Goal: Task Accomplishment & Management: Manage account settings

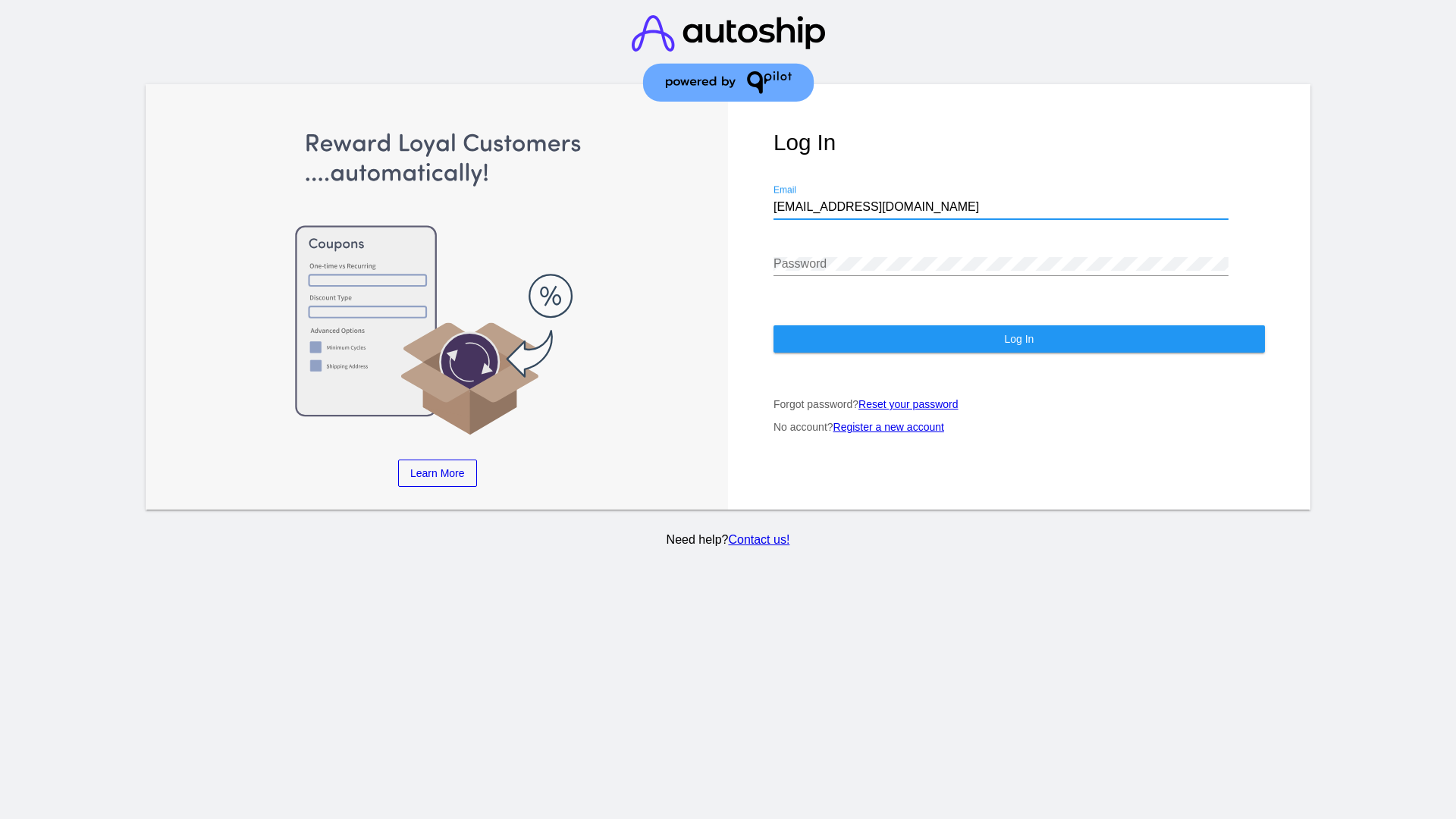
type input "[EMAIL_ADDRESS][DOMAIN_NAME]"
click at [1018, 339] on span "Log In" at bounding box center [1019, 339] width 30 height 12
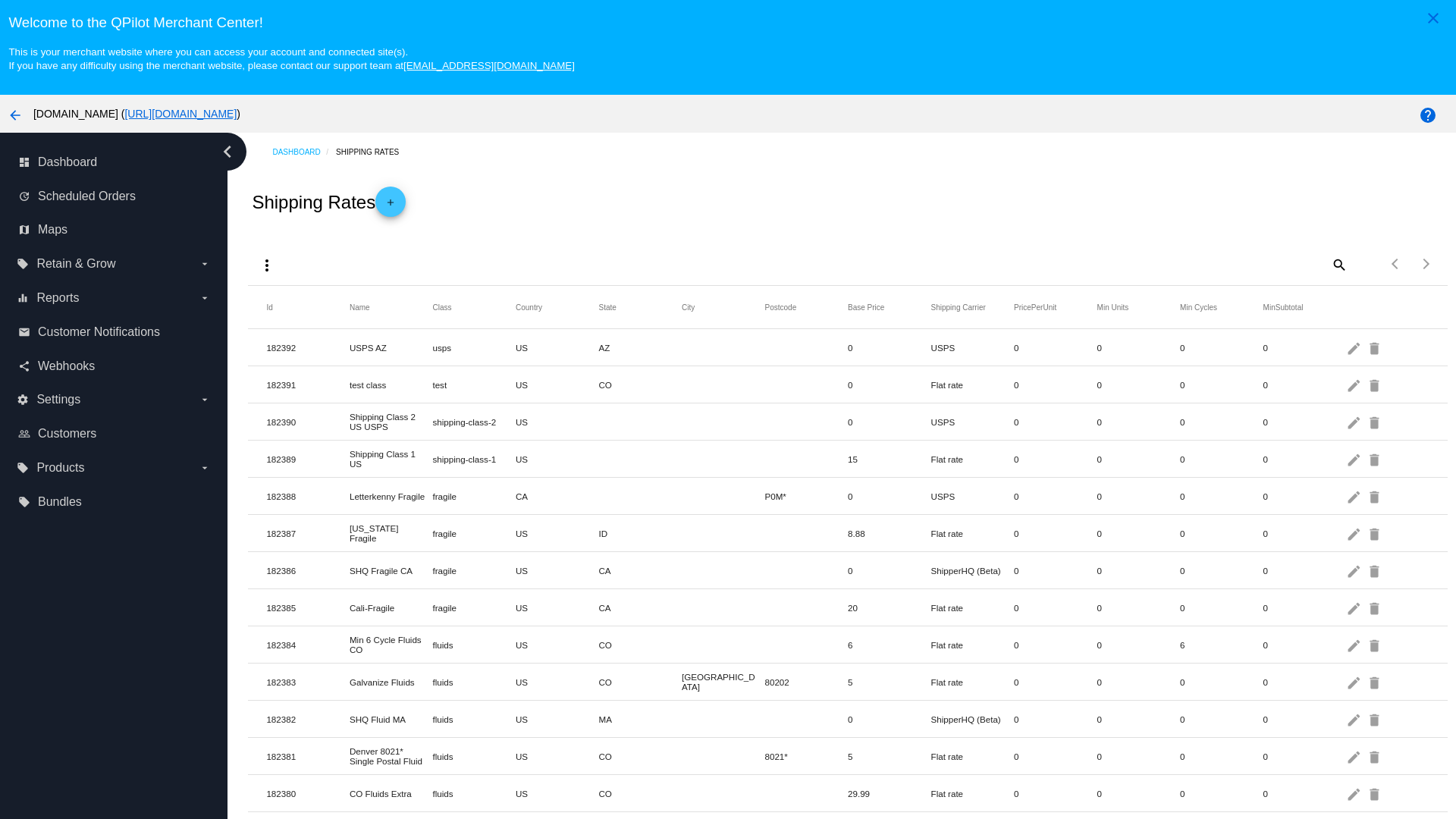
click at [395, 202] on mat-icon "add" at bounding box center [391, 206] width 18 height 18
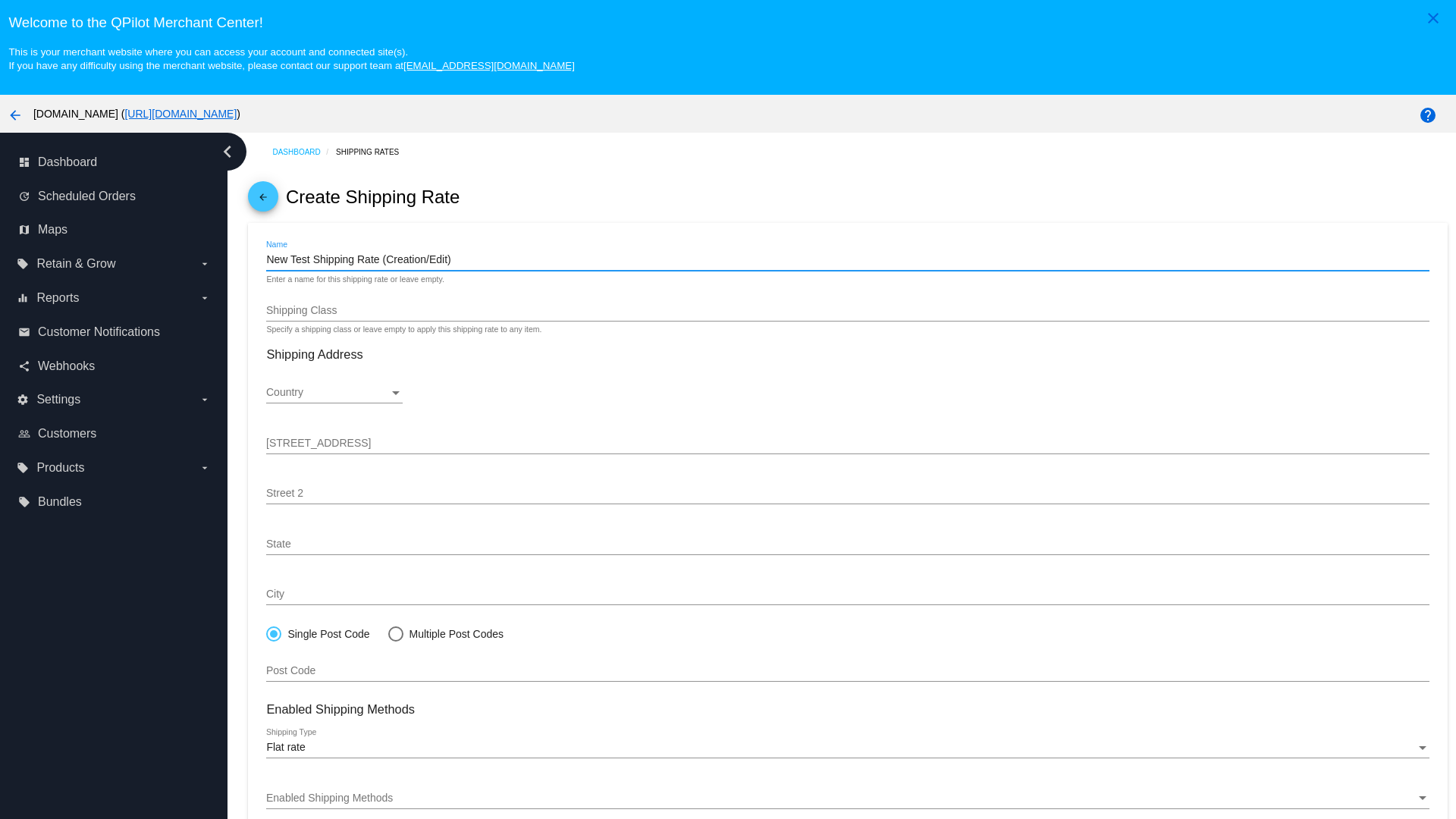
type input "New Test Shipping Rate (Creation/Edit)"
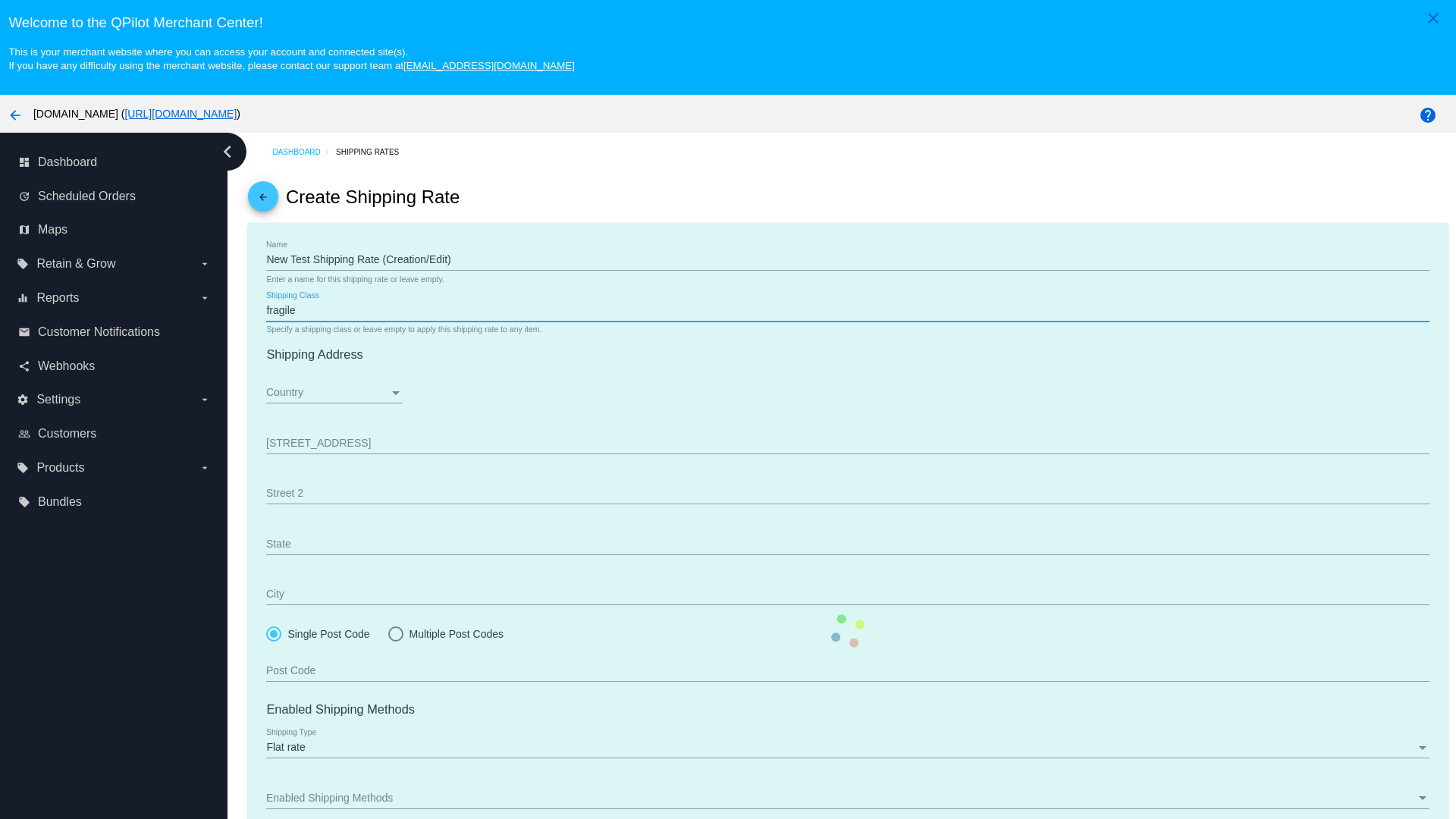
type input "fragile"
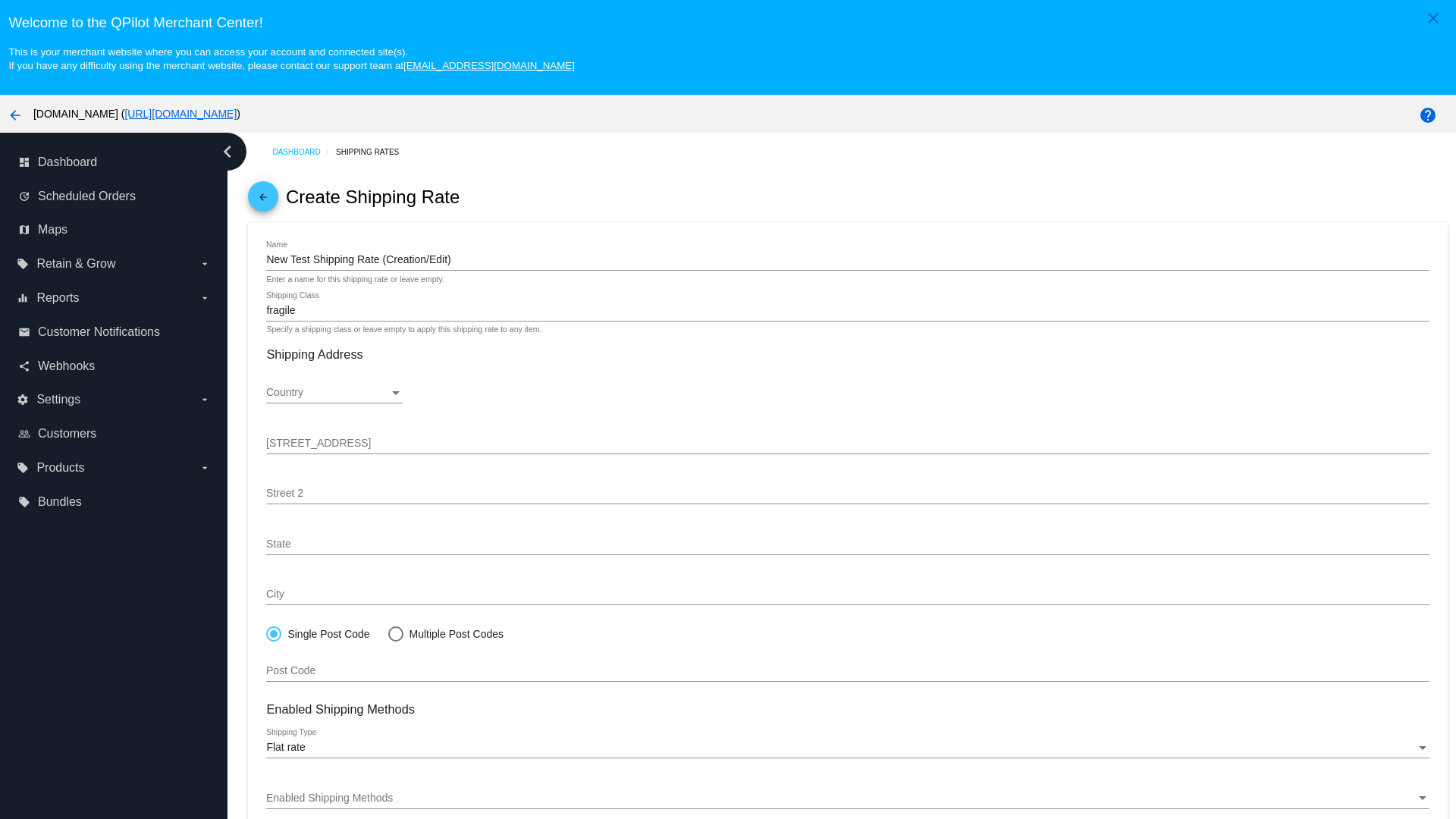
click at [334, 393] on div "Country" at bounding box center [328, 393] width 123 height 12
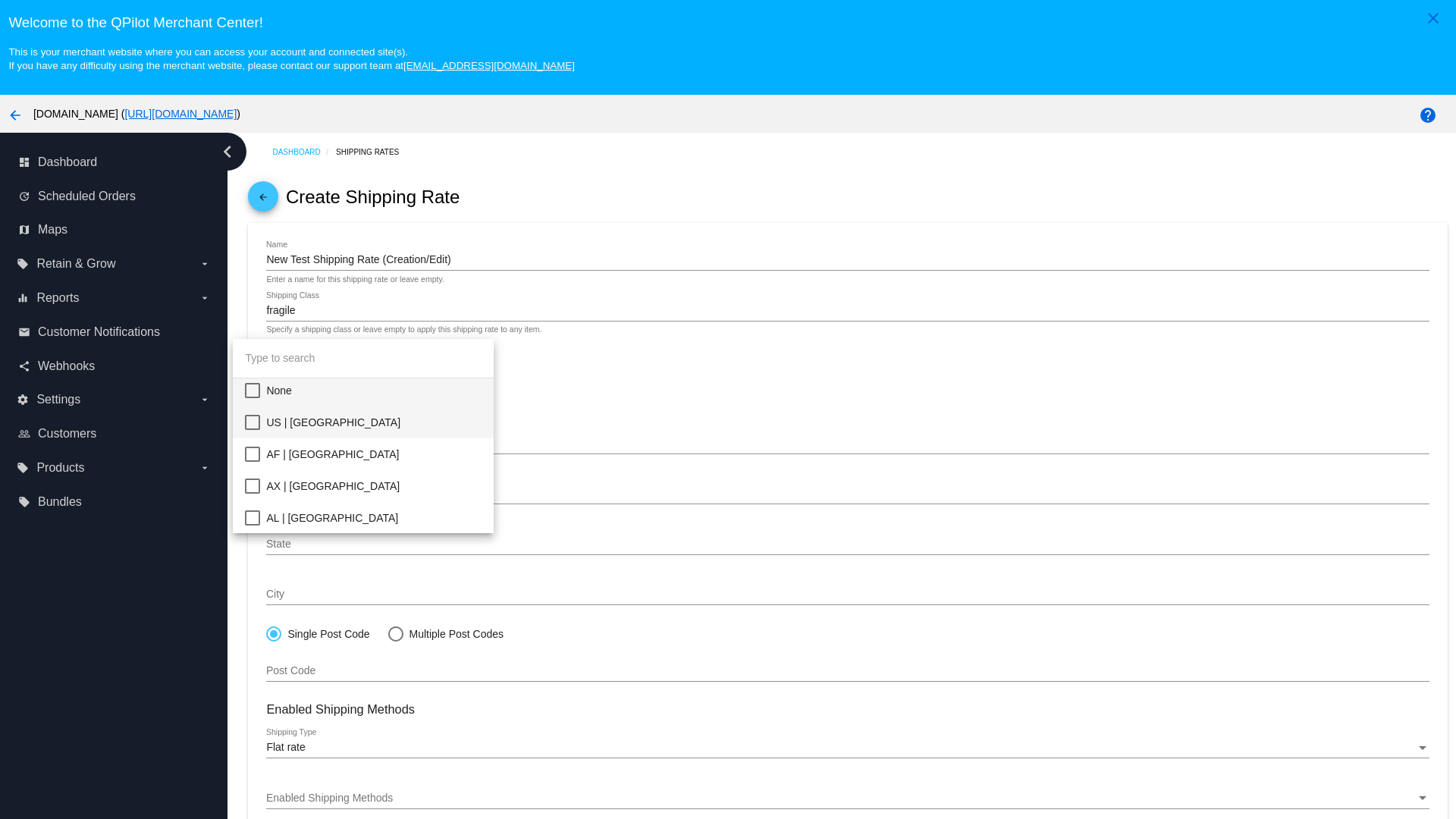
click at [374, 422] on span "US | USA" at bounding box center [374, 422] width 216 height 32
click at [334, 544] on div "State" at bounding box center [328, 544] width 123 height 12
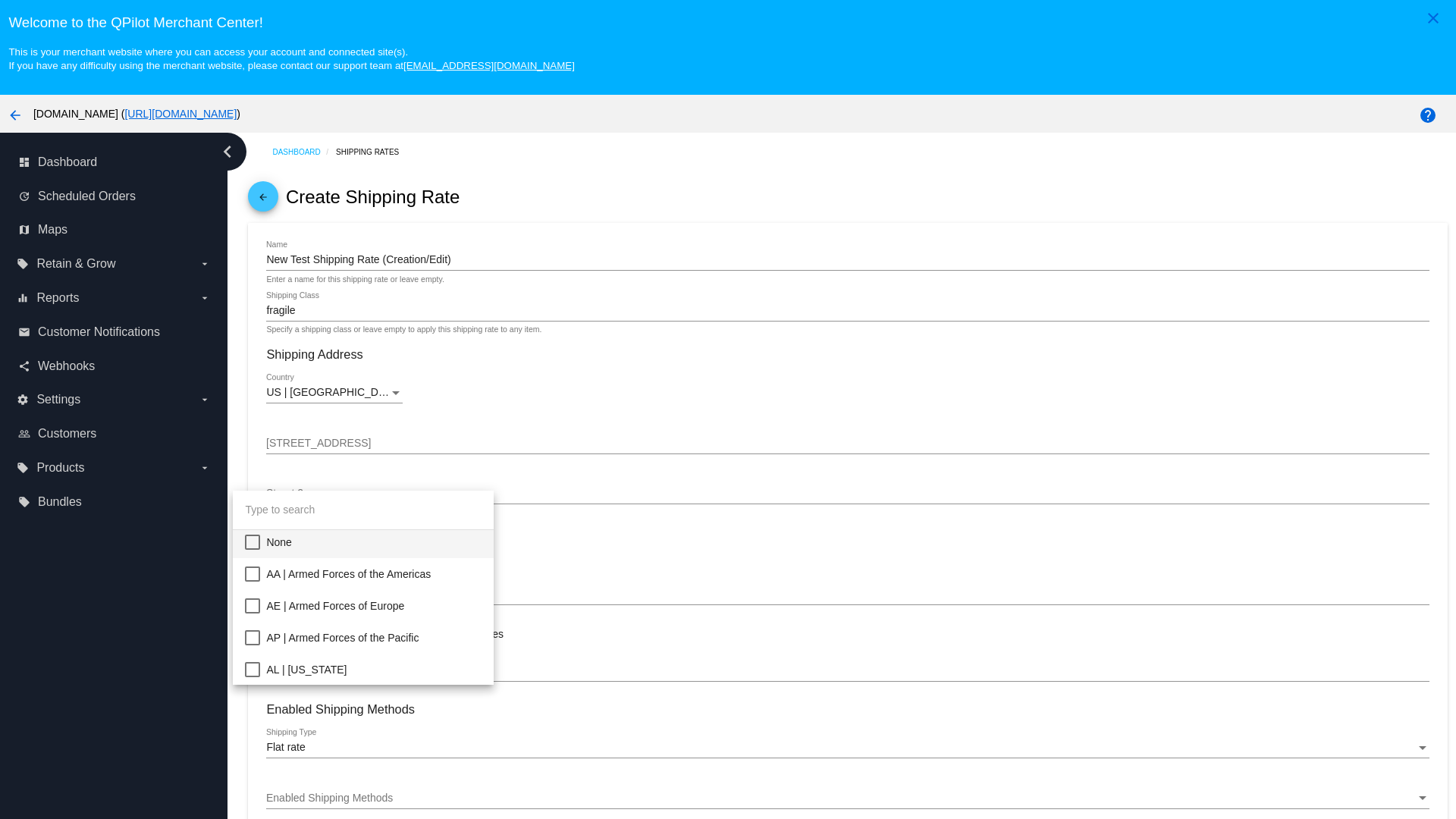
click at [374, 813] on span "CA | California" at bounding box center [374, 829] width 216 height 32
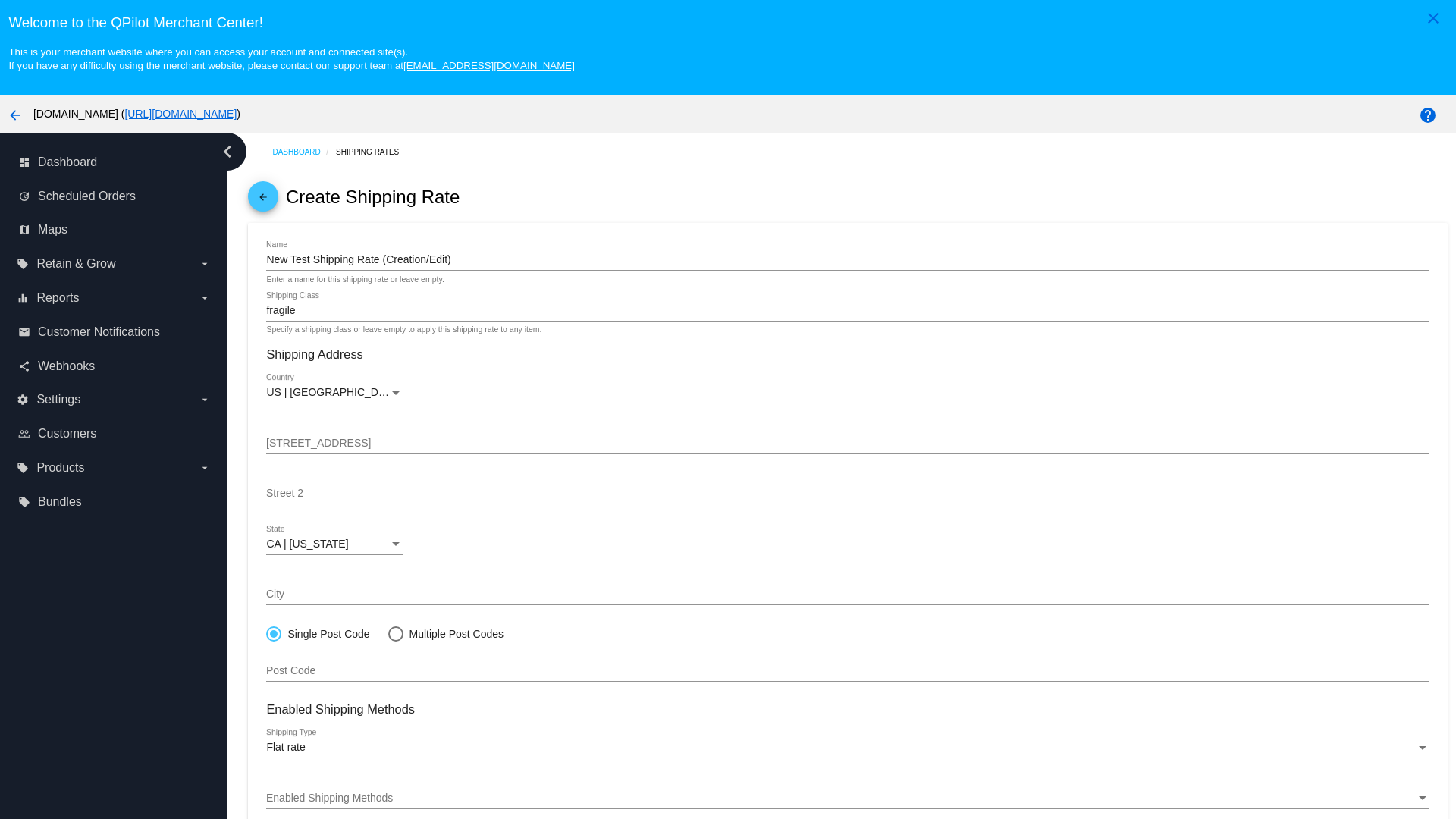
scroll to position [242, 0]
click at [848, 797] on div "Enabled Shipping Methods" at bounding box center [840, 798] width 1149 height 12
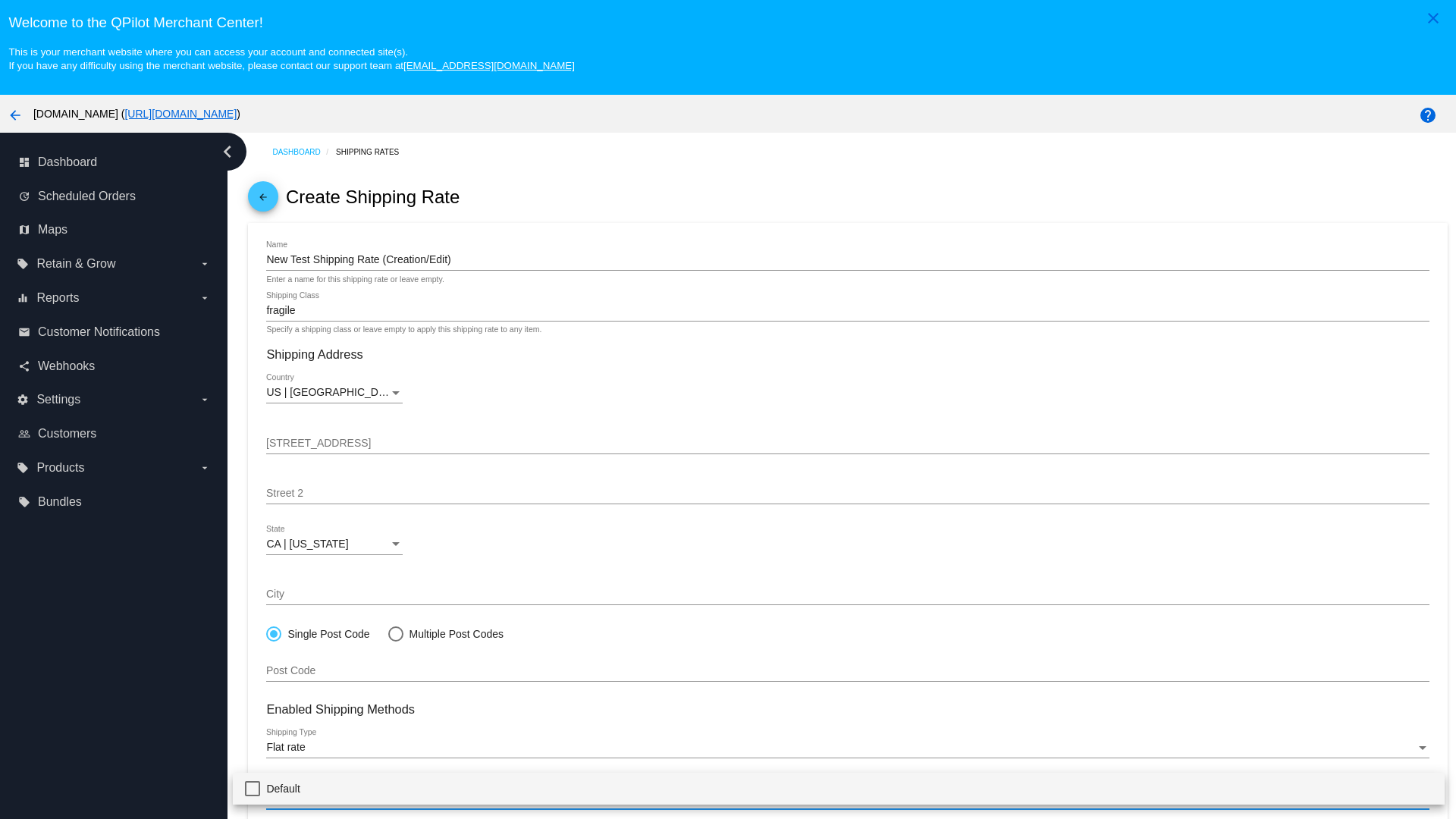
click at [838, 787] on span "Default" at bounding box center [849, 788] width 1166 height 32
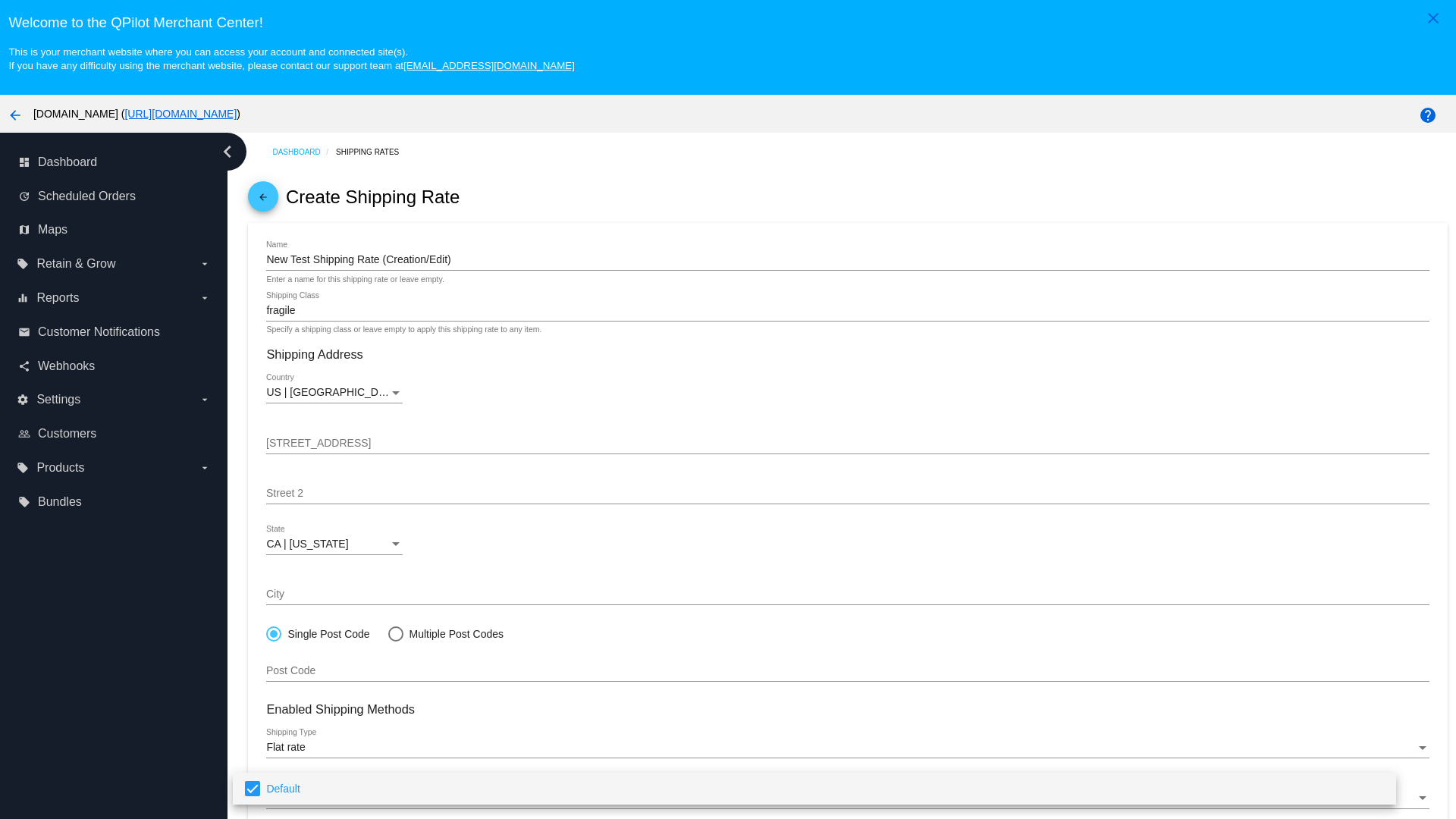
scroll to position [94, 0]
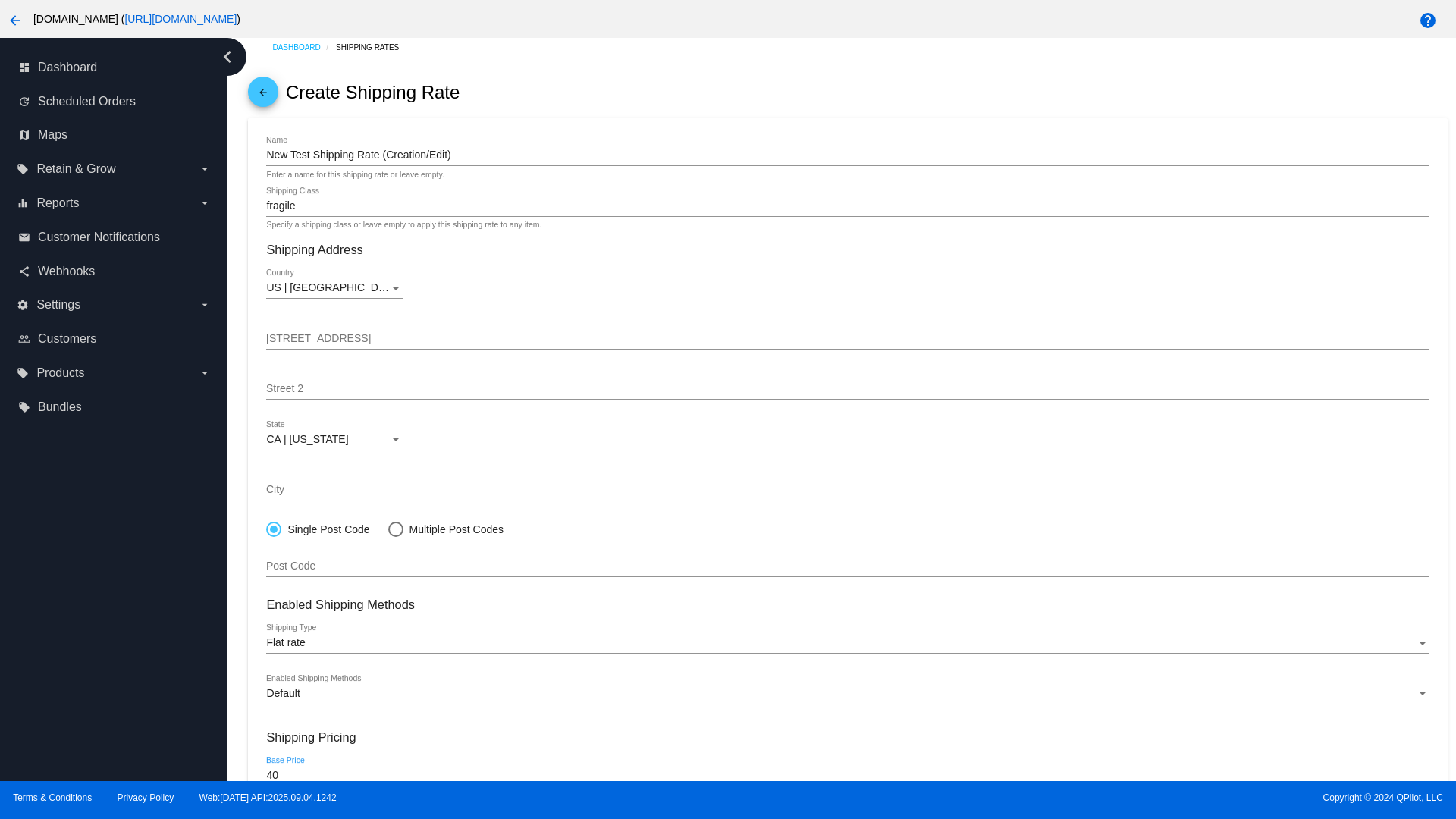
type input "40"
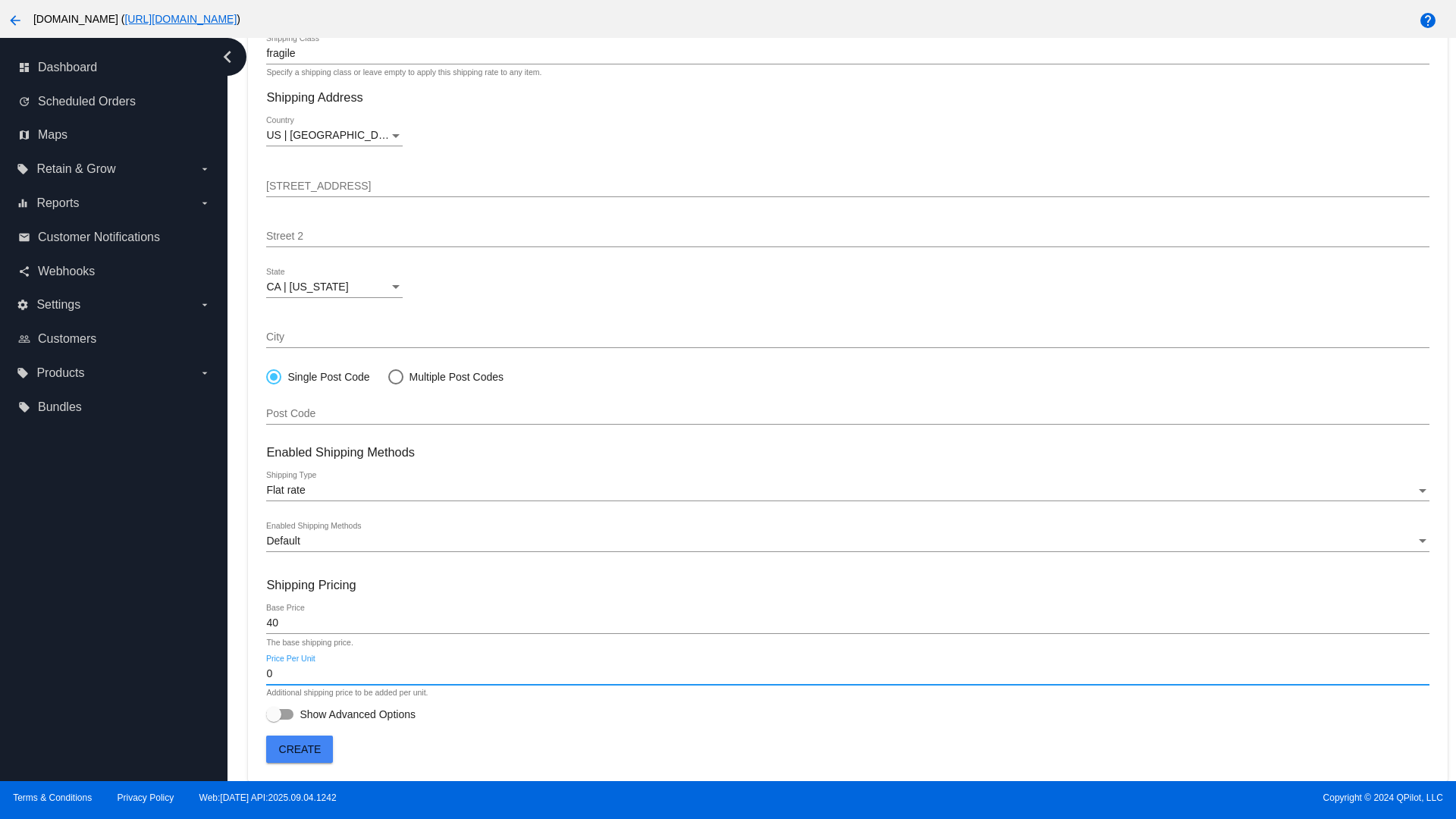
type input "0"
click at [340, 714] on span "Show Advanced Options" at bounding box center [357, 714] width 116 height 15
click at [273, 720] on input "Show Advanced Options" at bounding box center [273, 720] width 1 height 1
checkbox input "true"
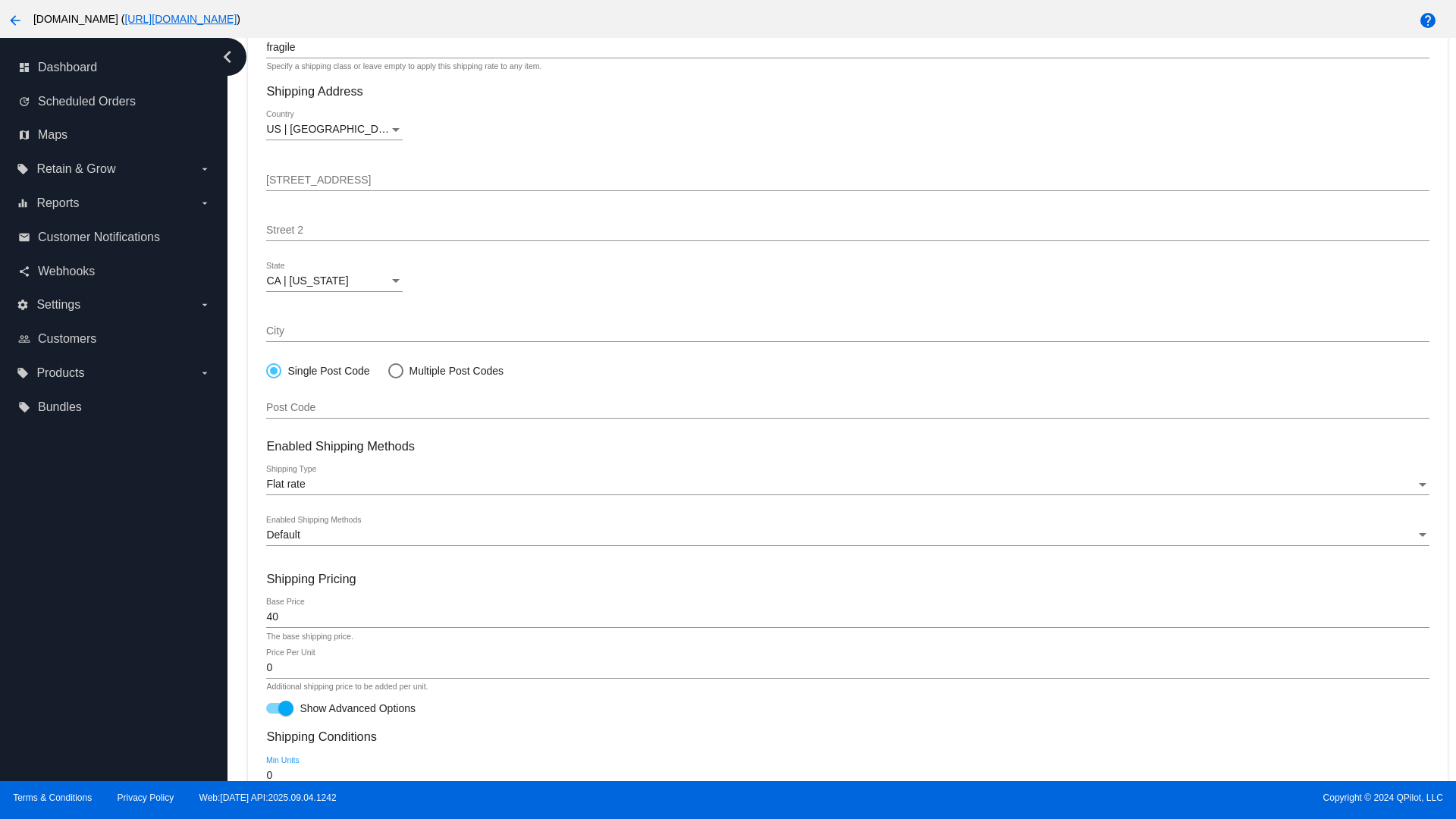
type input "0"
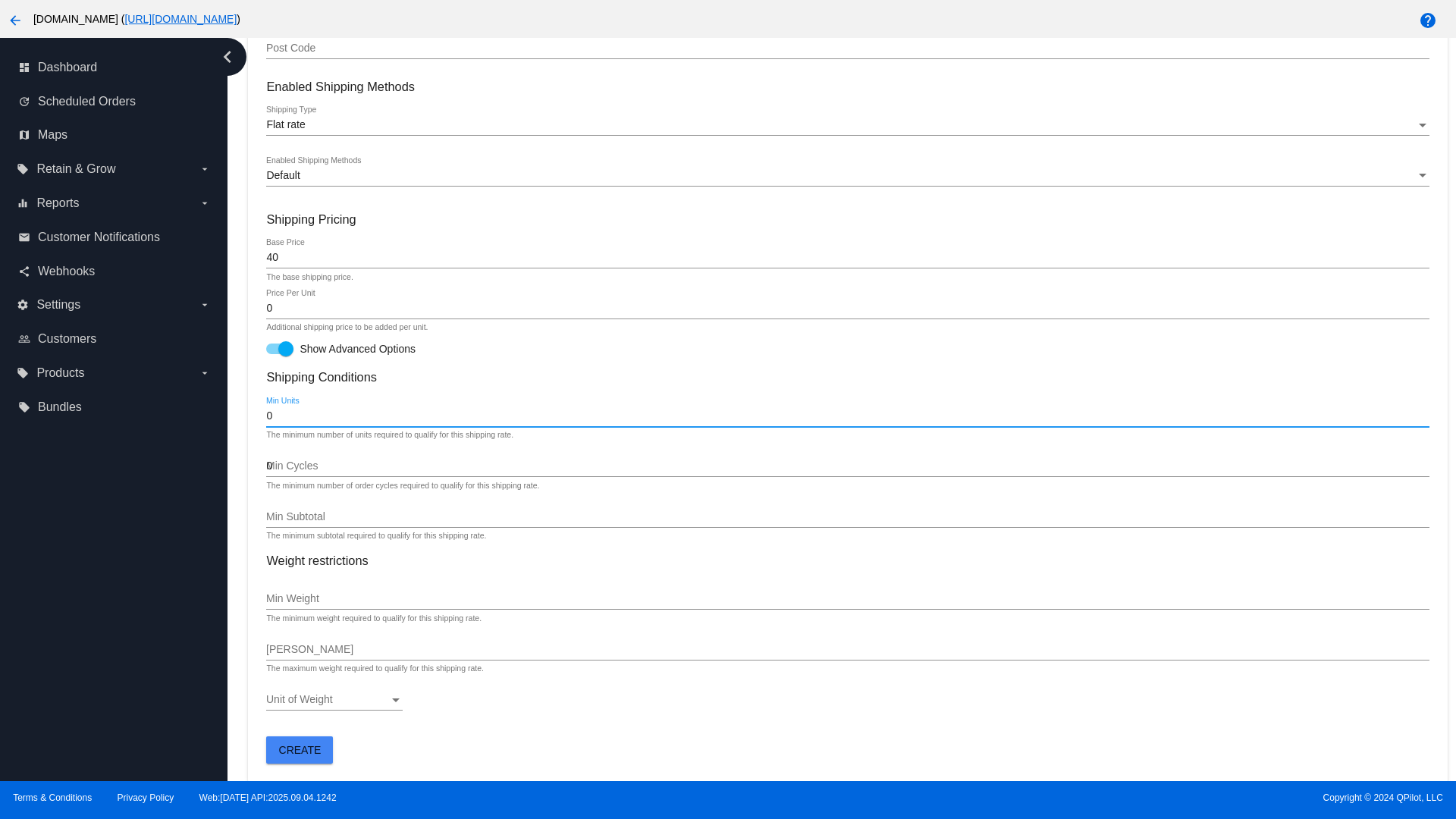
type input "0"
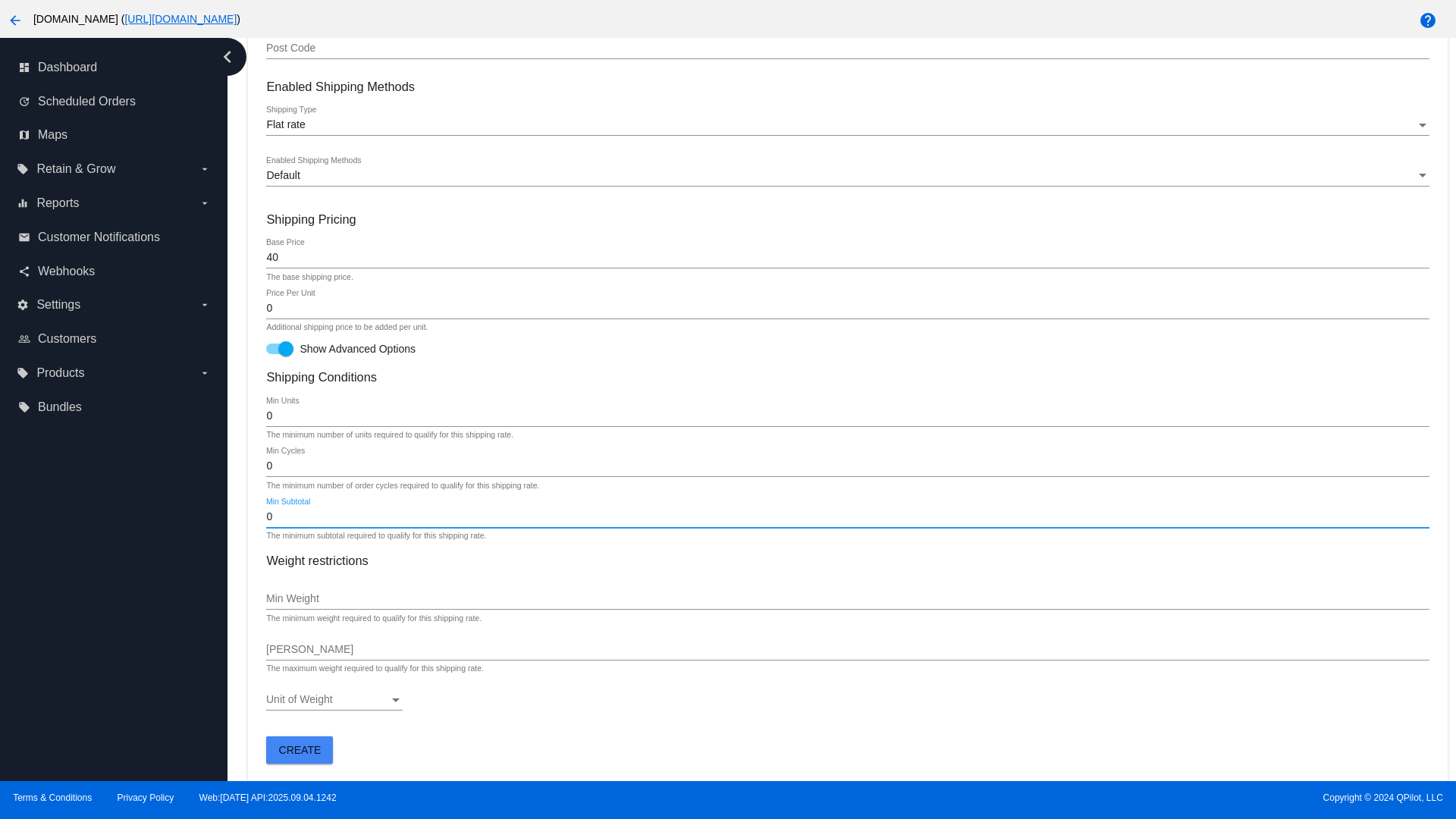
type input "0"
click at [299, 748] on span "Create" at bounding box center [300, 749] width 43 height 12
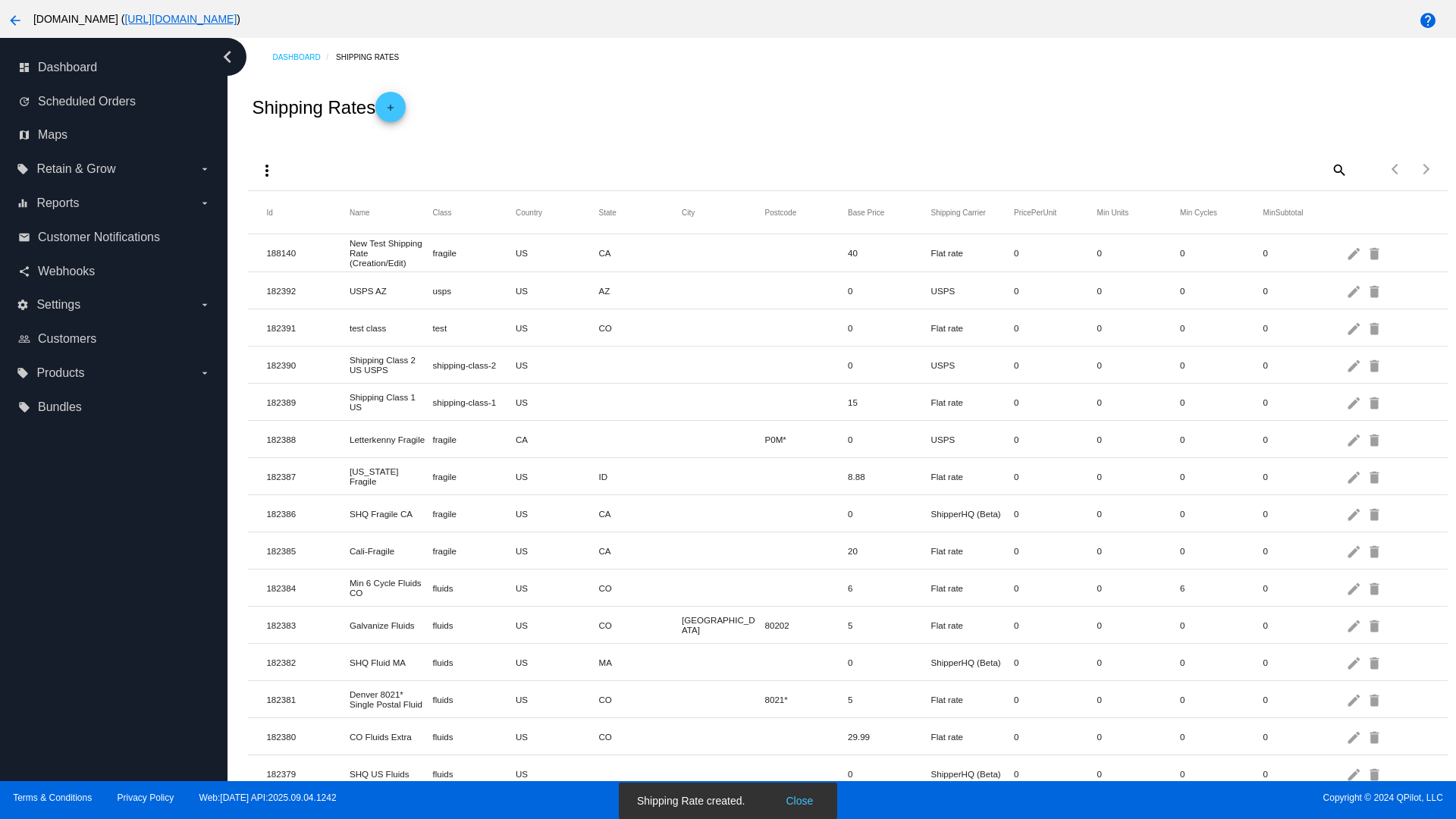
click at [1356, 252] on mat-icon "edit" at bounding box center [1356, 253] width 18 height 24
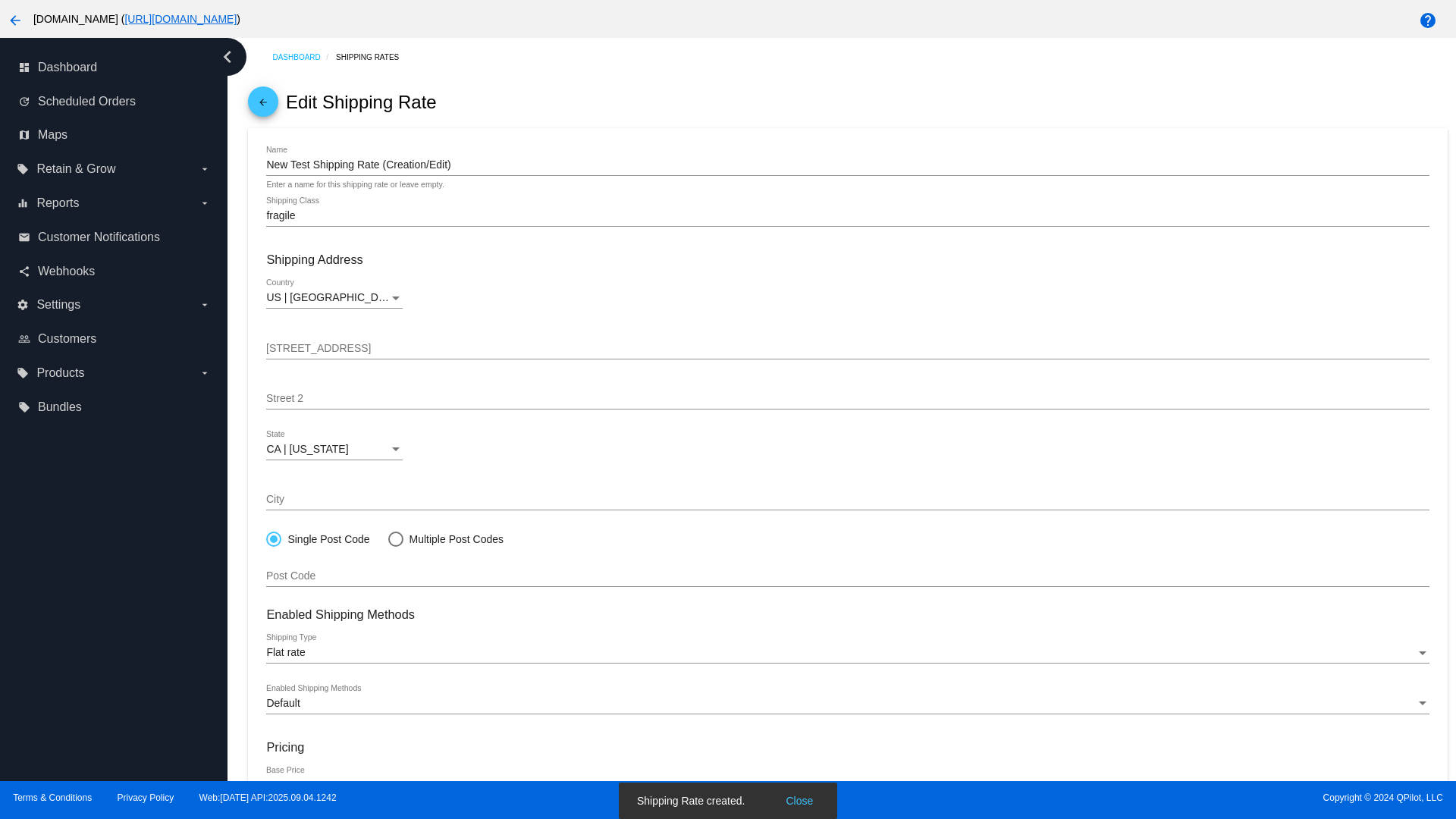
click at [395, 538] on div at bounding box center [395, 538] width 0 height 0
click at [388, 538] on input "Multiple Post Codes" at bounding box center [388, 538] width 1 height 1
radio input "true"
click at [317, 571] on span "Add Post Codes" at bounding box center [316, 571] width 77 height 12
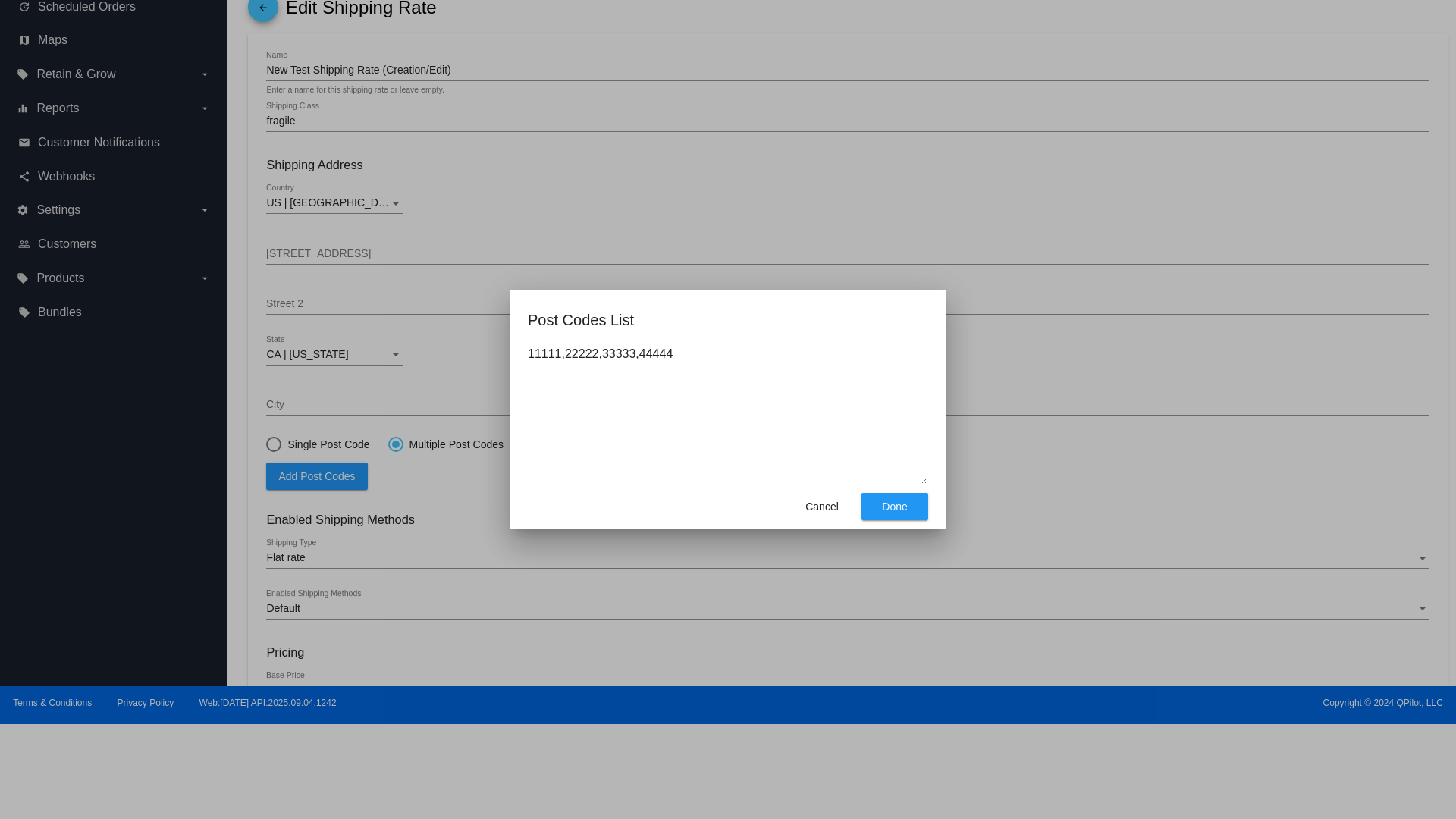
type textarea "11111,22222,33333,44444"
click at [895, 506] on span "Done" at bounding box center [894, 506] width 25 height 12
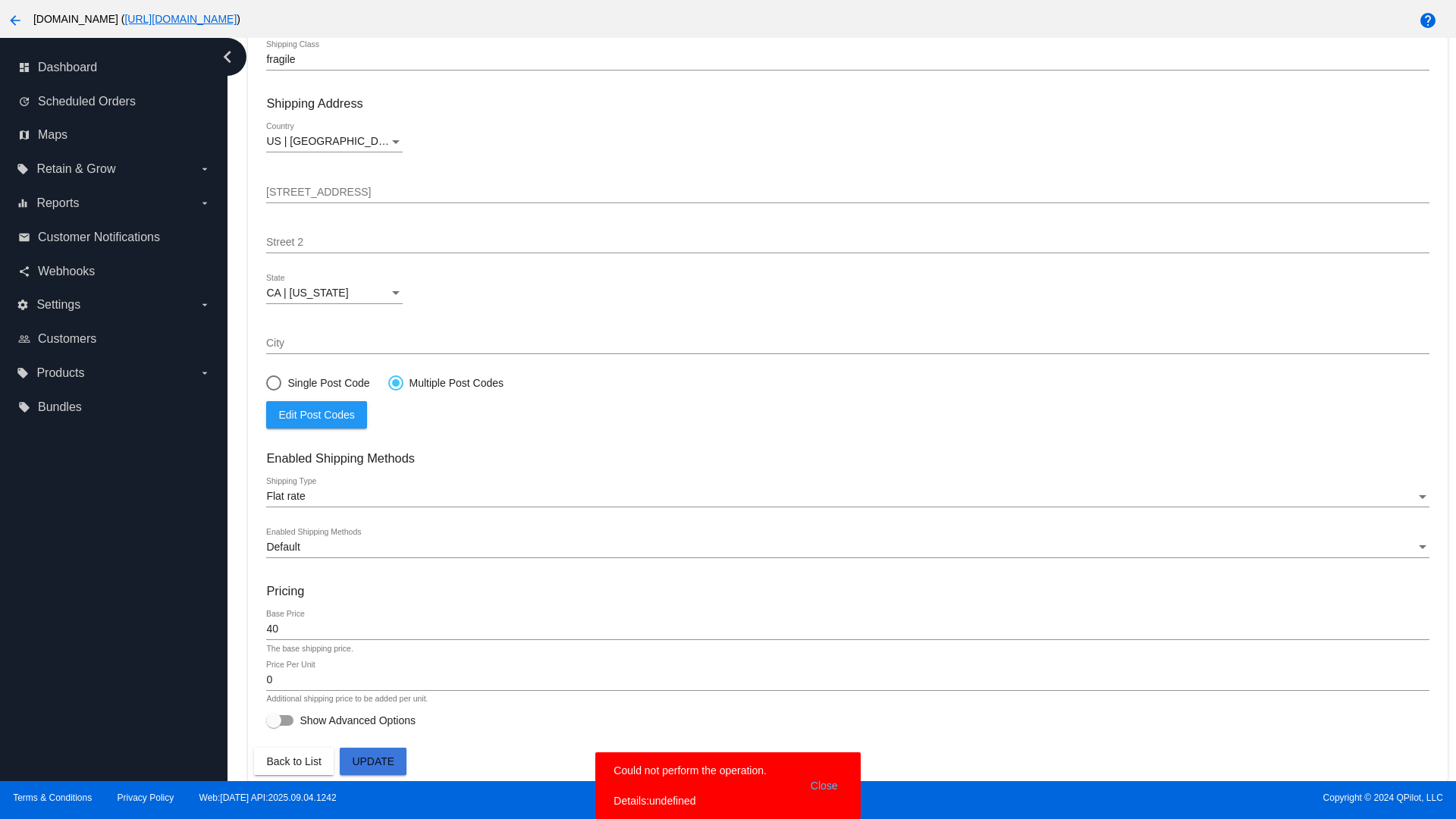
click at [395, 382] on div at bounding box center [396, 383] width 8 height 8
click at [388, 382] on input "Multiple Post Codes" at bounding box center [388, 382] width 1 height 1
click at [316, 413] on span "Edit Post Codes" at bounding box center [316, 414] width 76 height 12
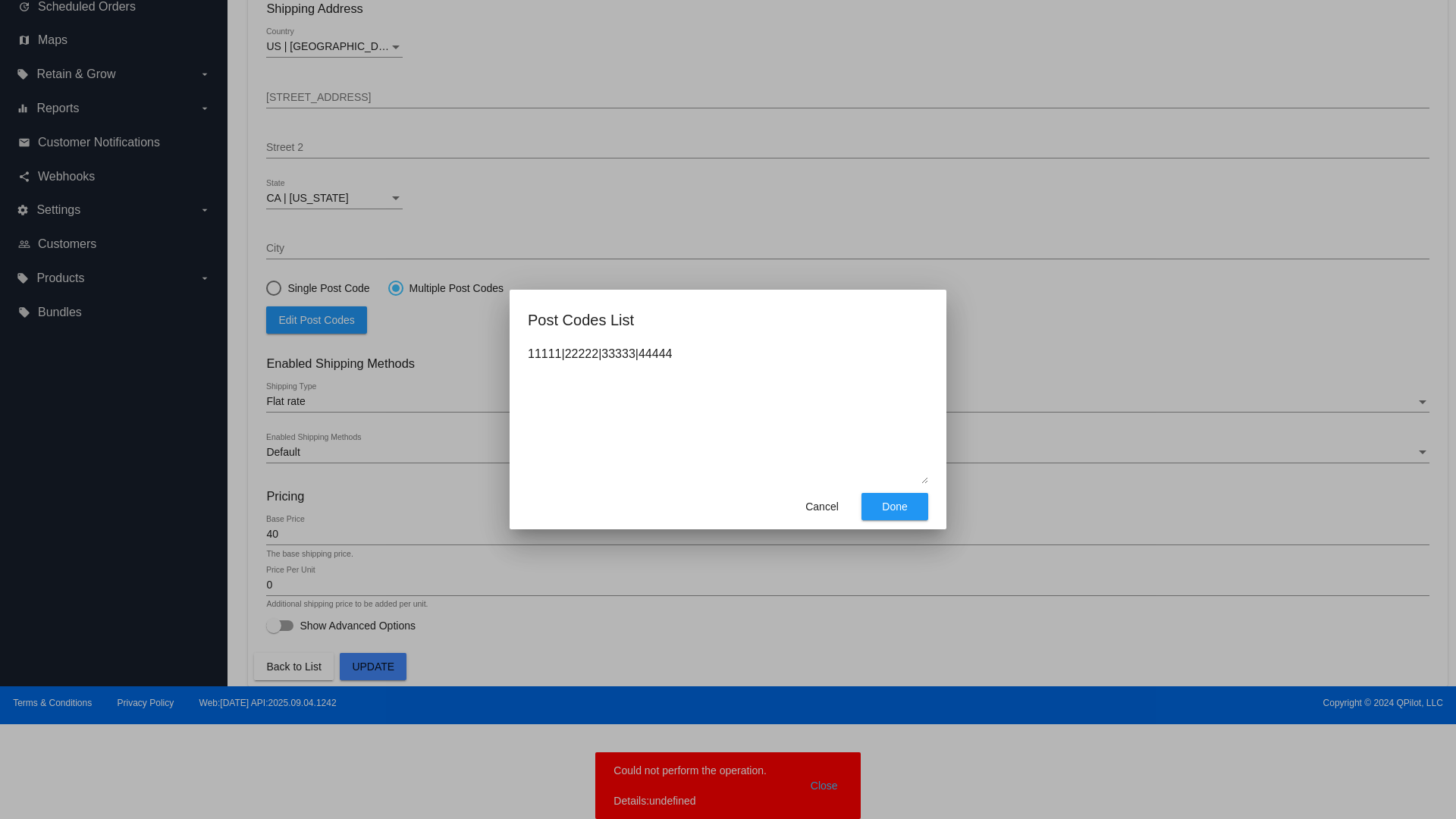
type textarea "11111|22222|33333|44444"
click at [895, 506] on span "Done" at bounding box center [894, 506] width 25 height 12
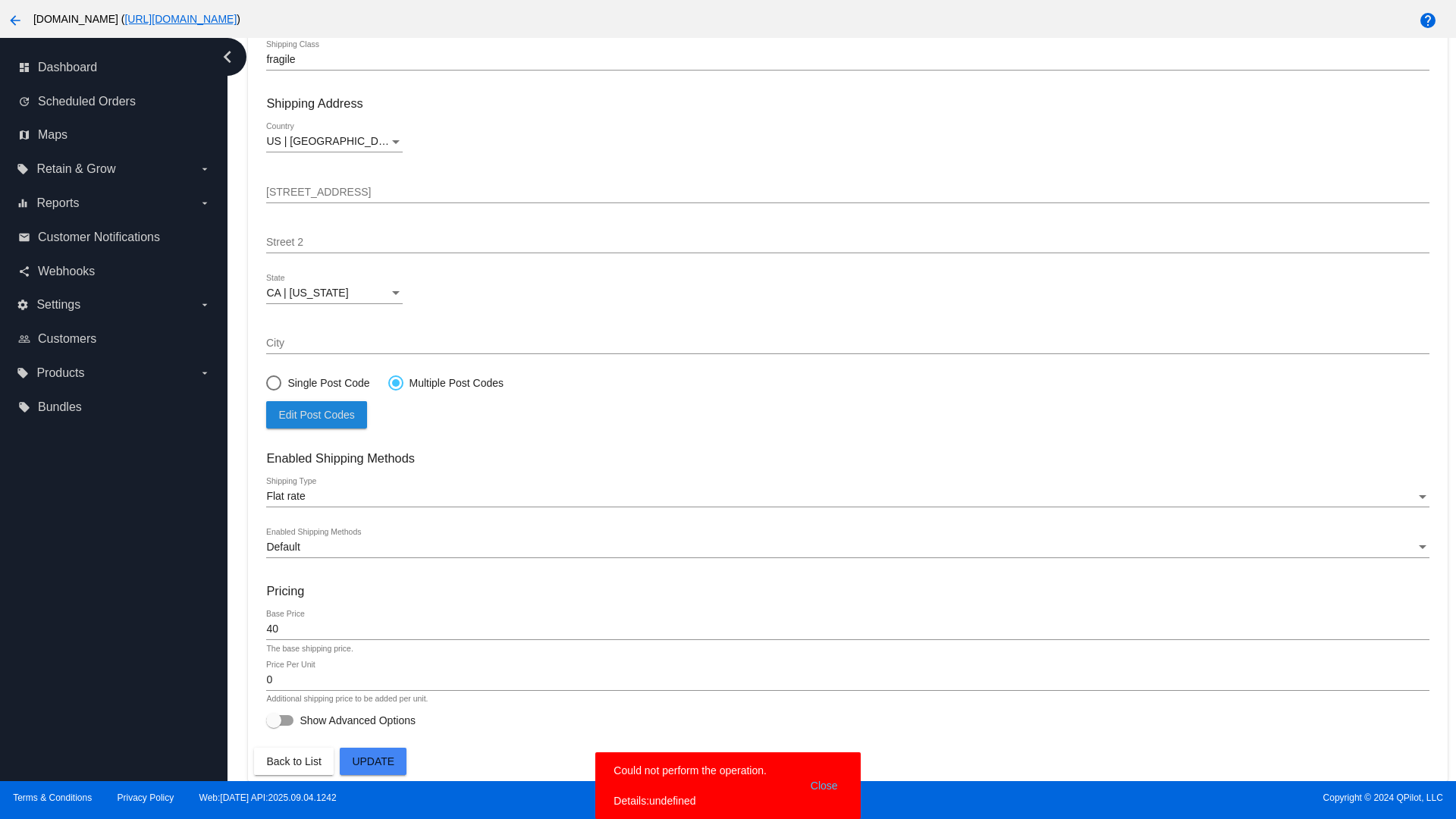
click at [373, 761] on span "Update" at bounding box center [373, 761] width 43 height 12
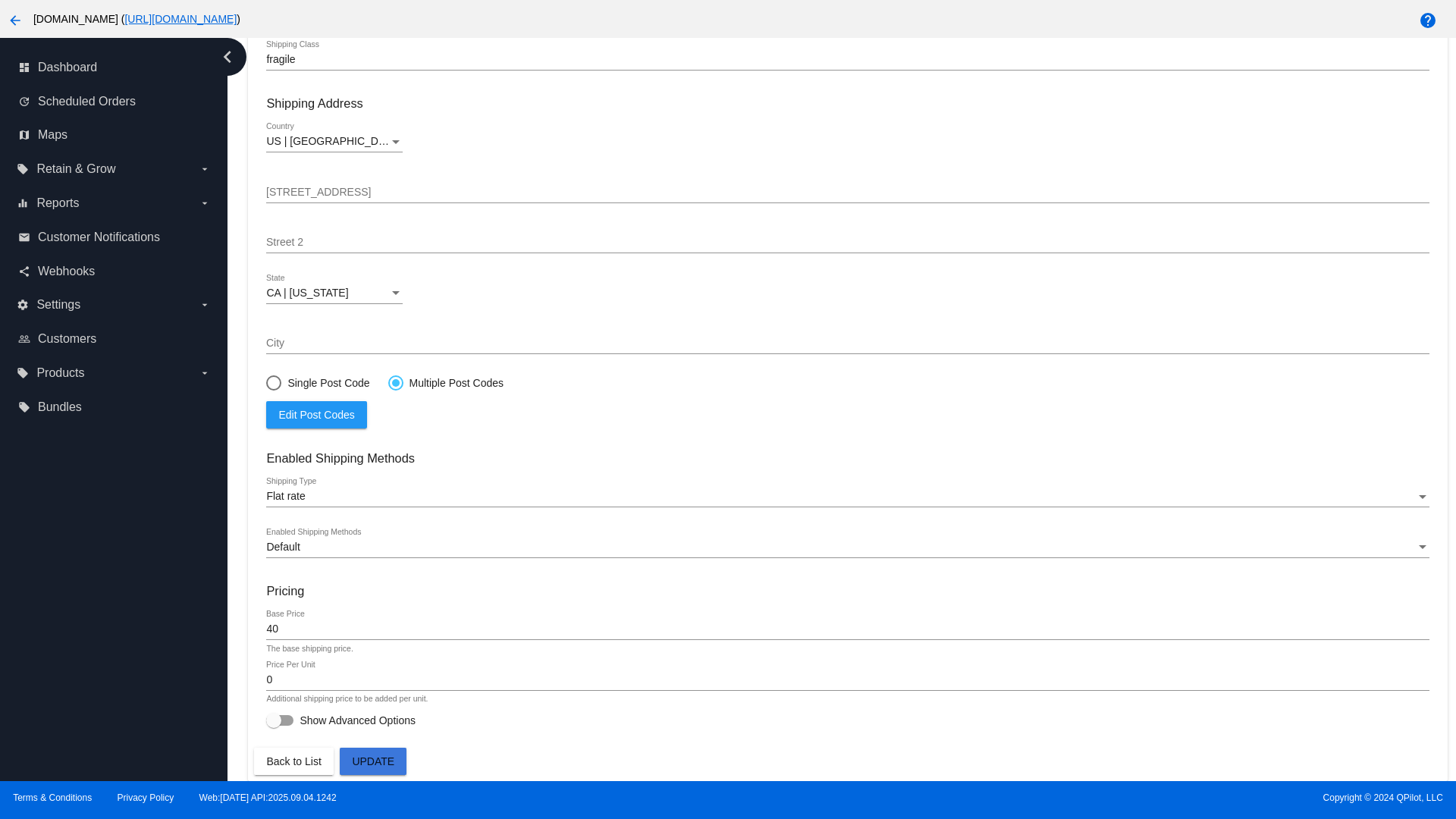
click at [395, 382] on div at bounding box center [396, 383] width 8 height 8
click at [388, 382] on input "Multiple Post Codes" at bounding box center [388, 382] width 1 height 1
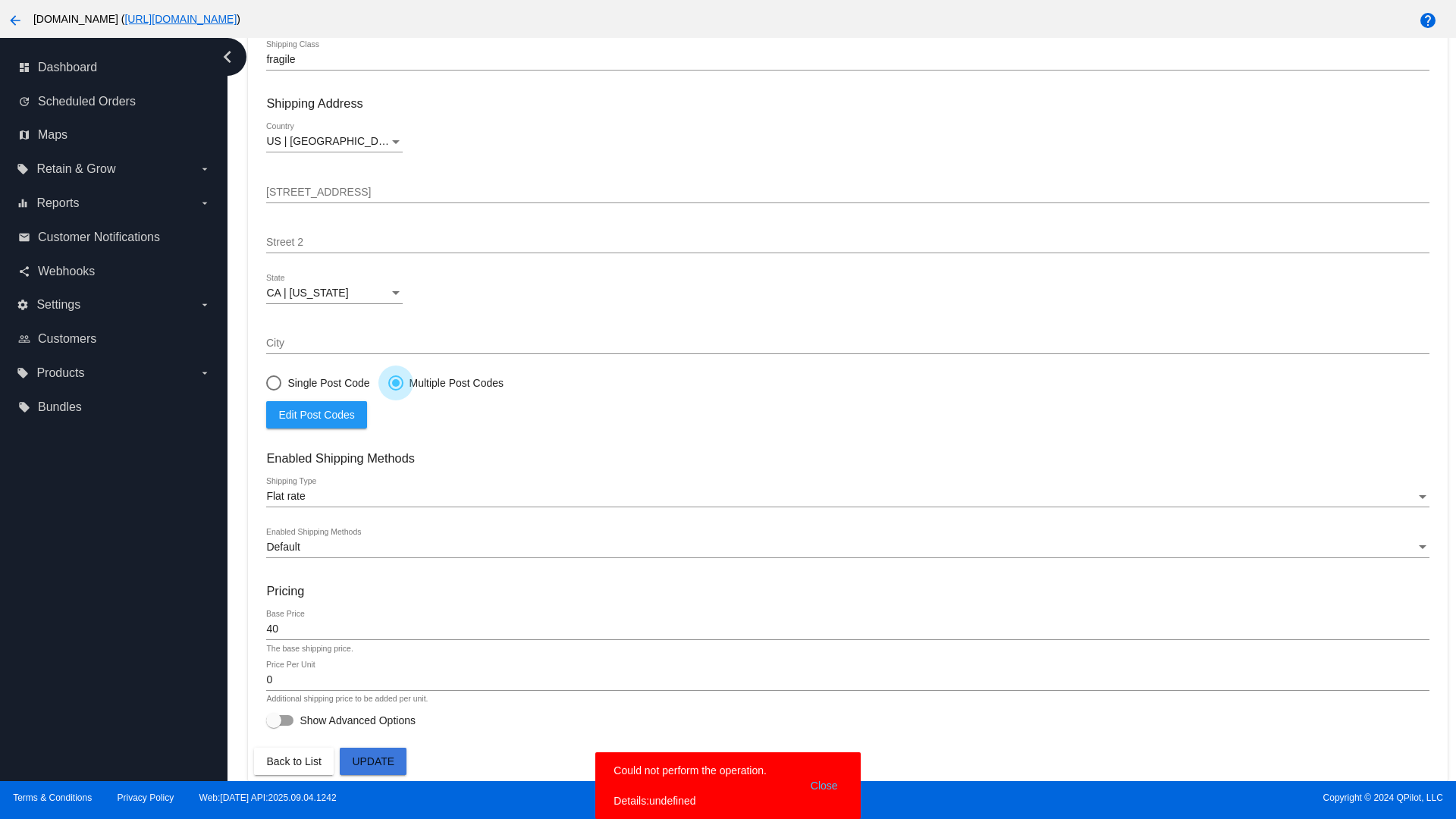
click at [316, 413] on span "Edit Post Codes" at bounding box center [316, 414] width 76 height 12
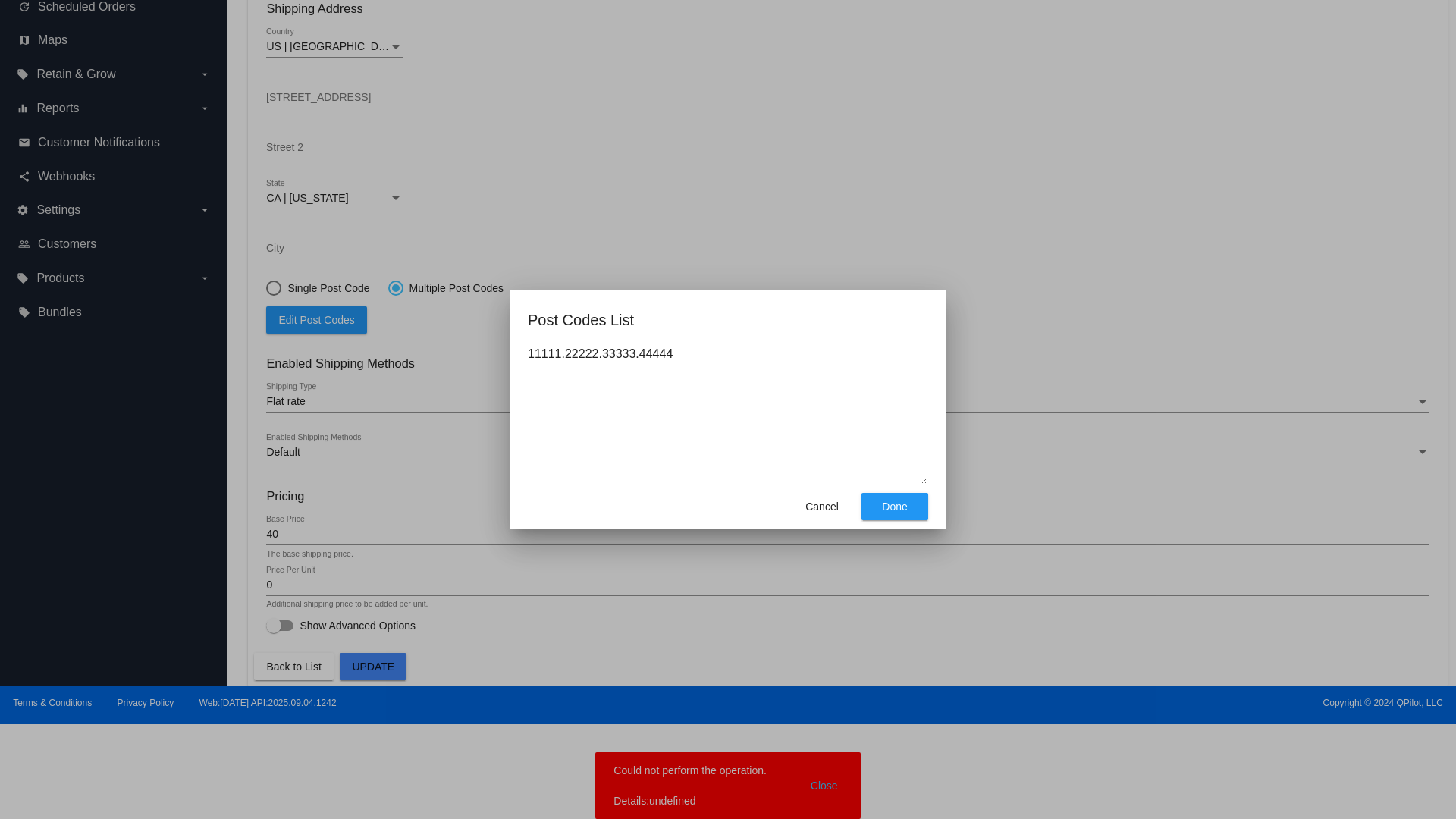
type textarea "11111.22222.33333.44444"
click at [895, 506] on span "Done" at bounding box center [894, 506] width 25 height 12
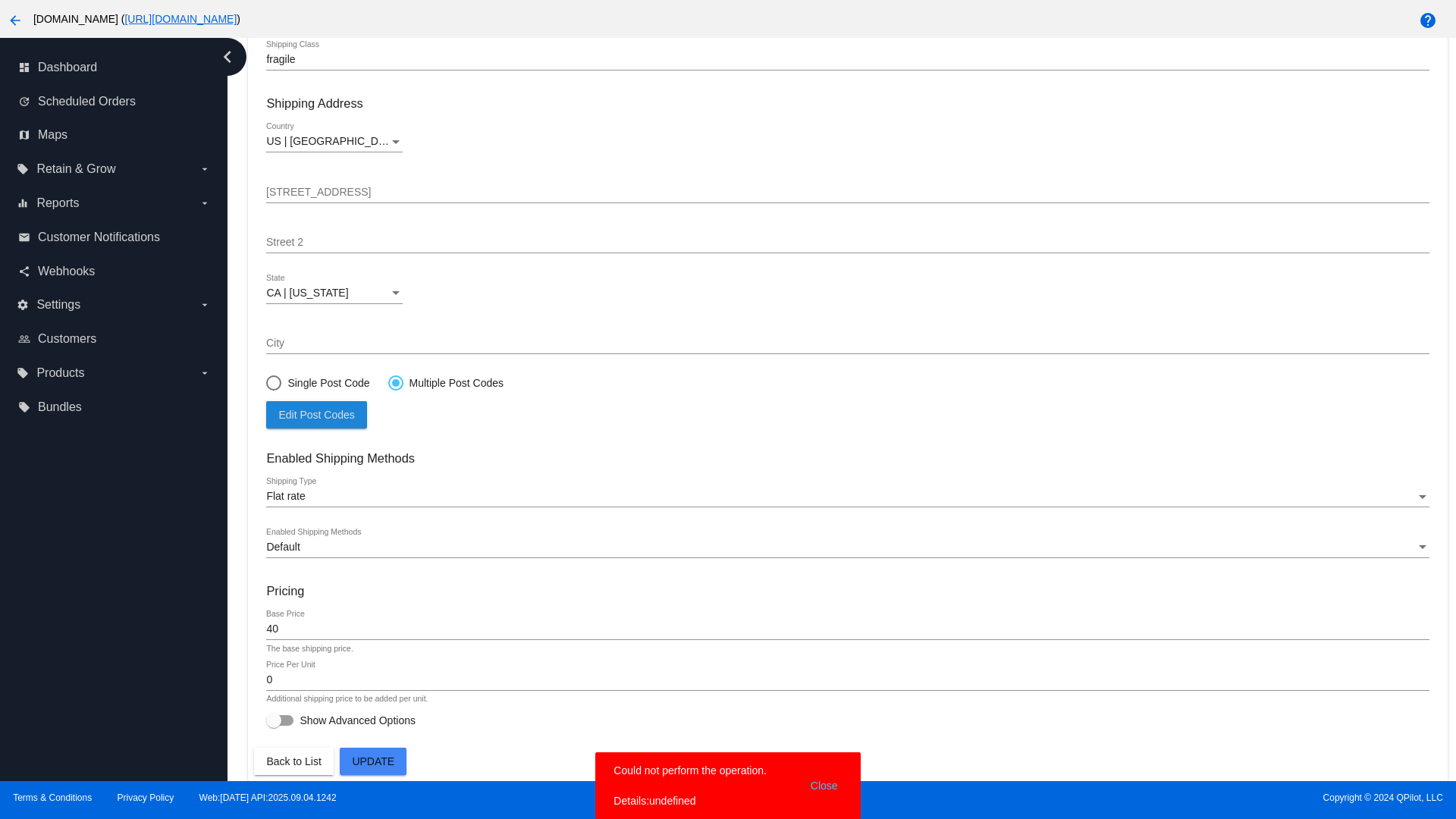
click at [373, 761] on span "Update" at bounding box center [373, 761] width 43 height 12
